Goal: Register for event/course

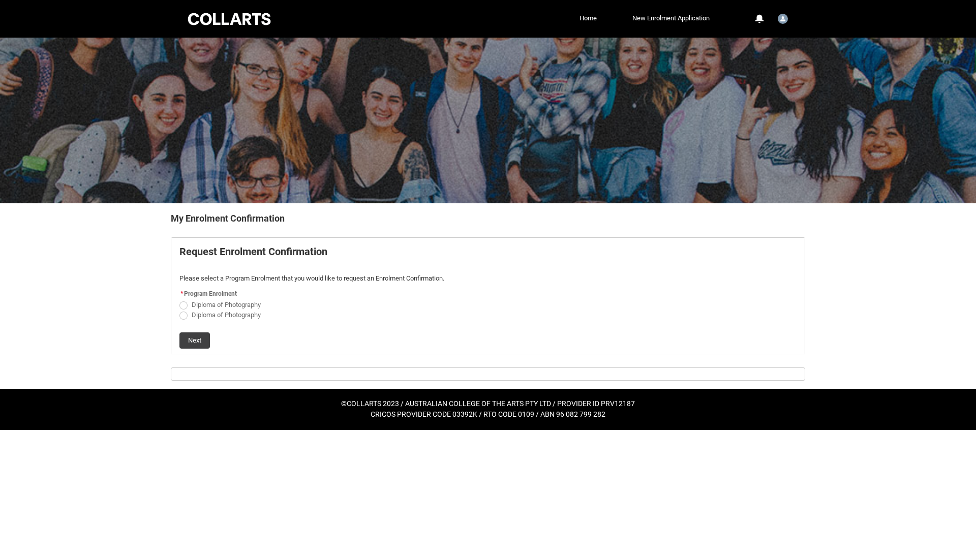
click at [184, 304] on span "REDU_Generate_Enrolment_Confirmation flow" at bounding box center [183, 305] width 8 height 8
click at [179, 299] on input "Diploma of Photography" at bounding box center [179, 299] width 1 height 1
radio input "true"
click at [182, 316] on span "REDU_Generate_Enrolment_Confirmation flow" at bounding box center [183, 316] width 8 height 8
click at [179, 310] on input "Diploma of Photography" at bounding box center [179, 309] width 1 height 1
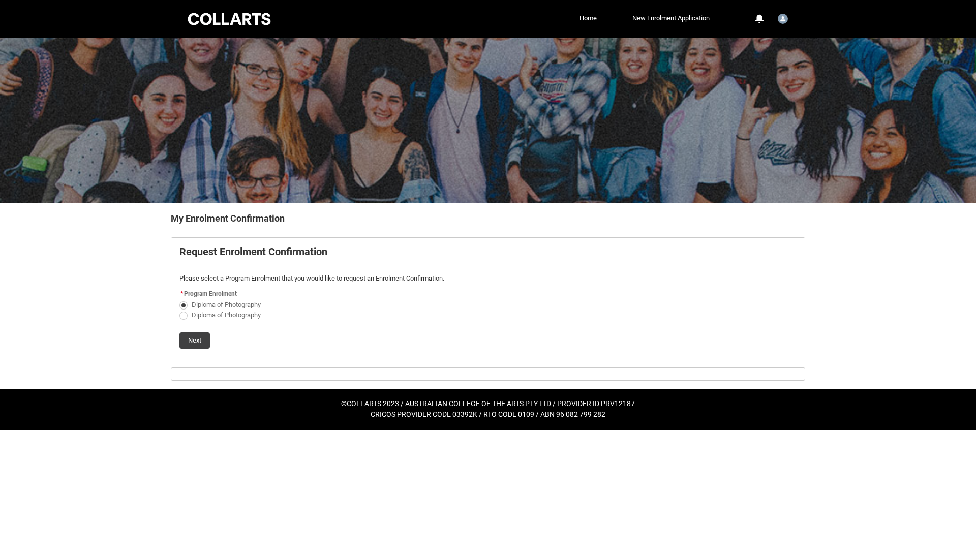
radio input "true"
click at [197, 339] on button "Next" at bounding box center [194, 340] width 30 height 16
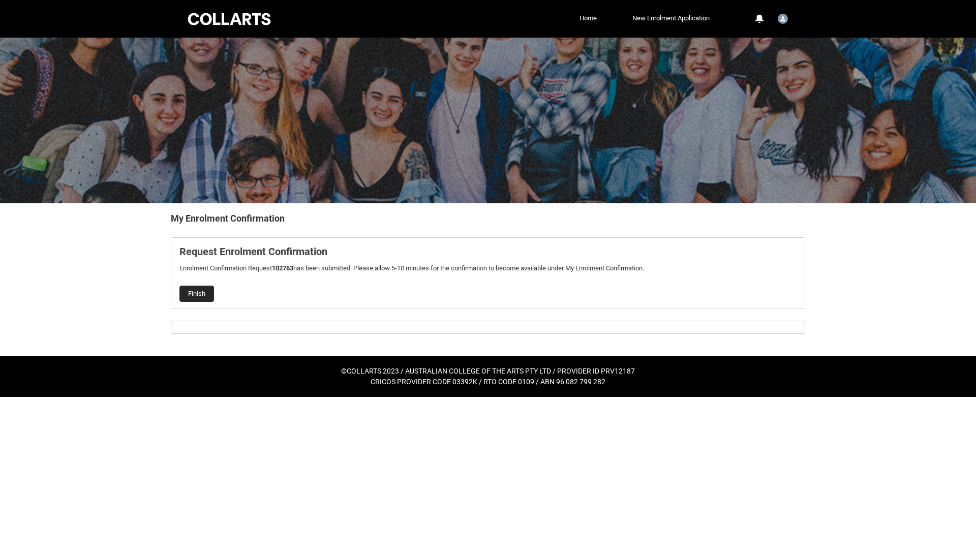
click at [202, 293] on button "Finish" at bounding box center [196, 294] width 35 height 16
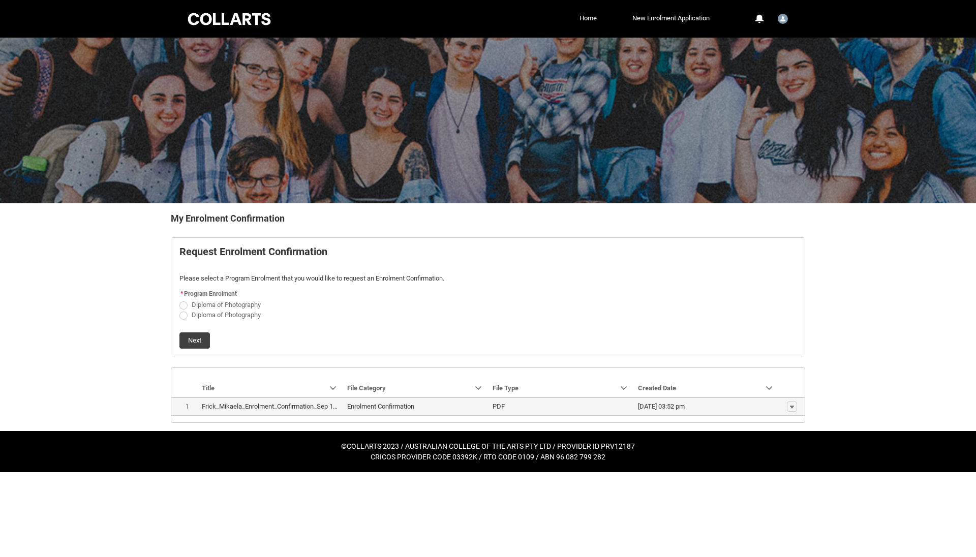
click at [248, 408] on lightning-base-formatted-text "Frick_Mikaela_Enrolment_Confirmation_Sep 10, 2025.pdf" at bounding box center [283, 407] width 163 height 8
click at [420, 408] on span "Enrolment Confirmation" at bounding box center [415, 407] width 137 height 10
click at [739, 341] on div "Next" at bounding box center [487, 336] width 617 height 24
click at [788, 408] on button "Show actions" at bounding box center [792, 407] width 10 height 10
click at [776, 405] on span "Download" at bounding box center [769, 403] width 28 height 9
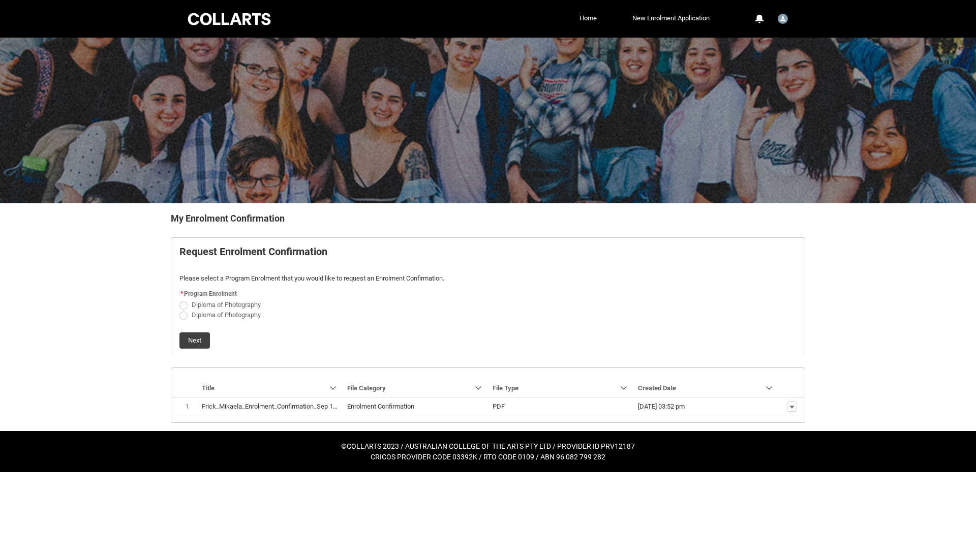
click at [869, 293] on div "Skip to Main Content Collarts Education Community Home New Enrolment Applicatio…" at bounding box center [488, 236] width 976 height 472
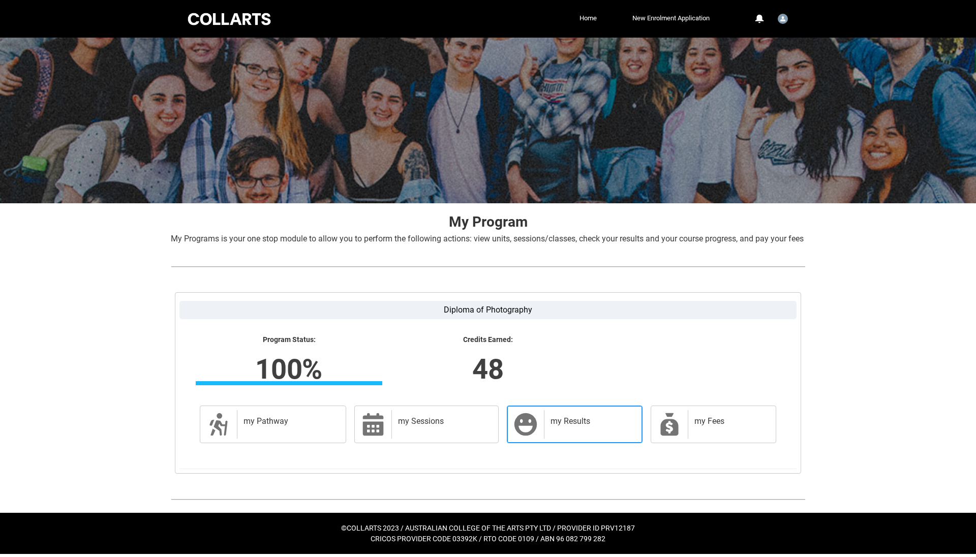
click at [564, 426] on h2 "my Results" at bounding box center [591, 421] width 81 height 10
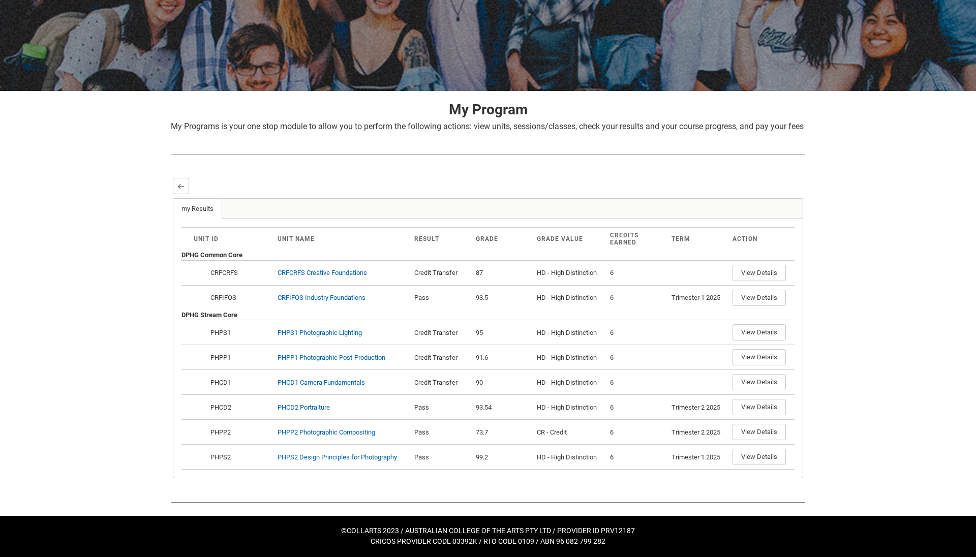
scroll to position [124, 0]
